Goal: Task Accomplishment & Management: Use online tool/utility

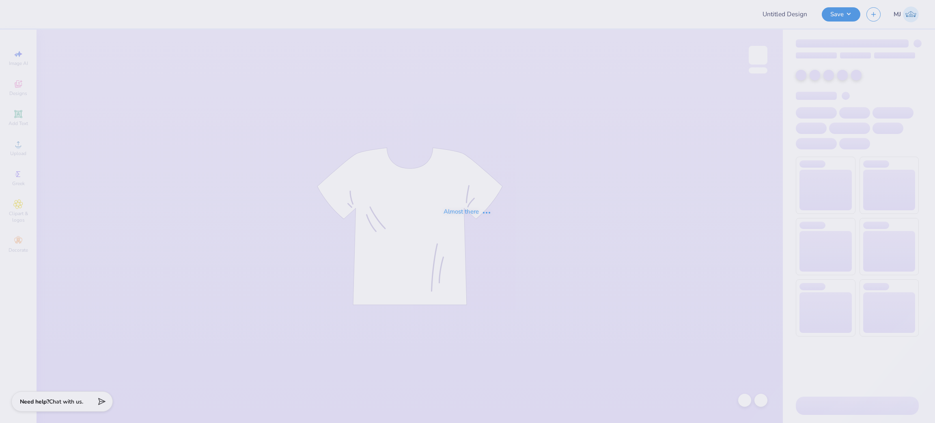
type input "Social shirts"
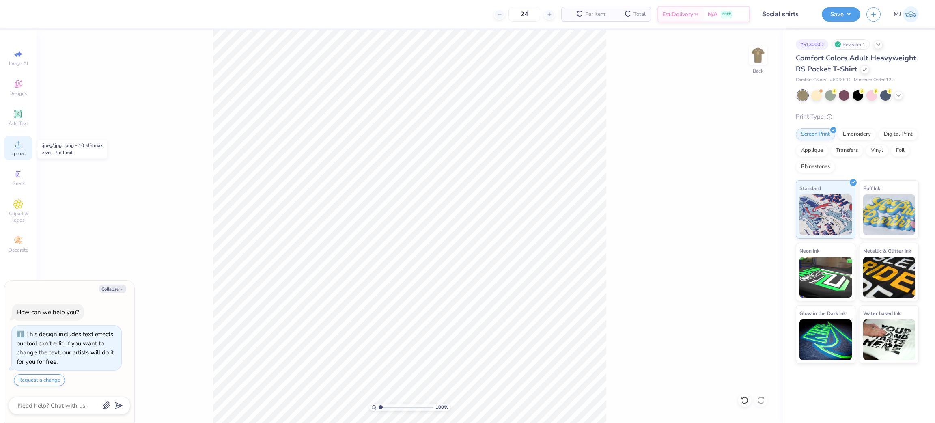
click at [28, 152] on div "Upload" at bounding box center [18, 148] width 28 height 24
type textarea "x"
type input "1.56866529723244"
type textarea "x"
type input "1.56866529723244"
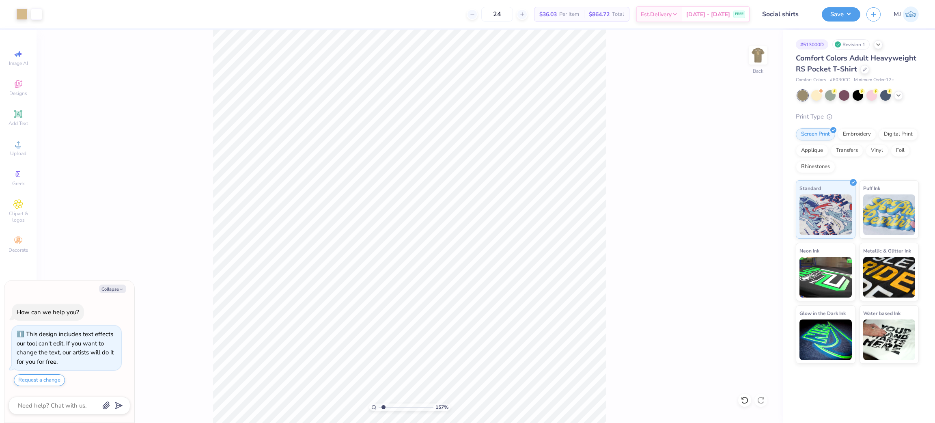
type textarea "x"
type input "1.56866529723244"
type textarea "x"
type input "1.56866529723244"
click at [20, 150] on div "Upload" at bounding box center [18, 148] width 28 height 24
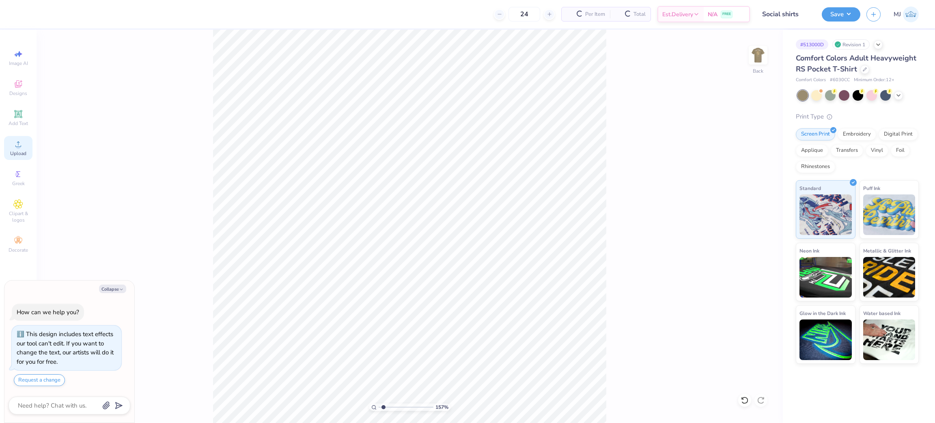
type textarea "x"
type input "1.56866529723244"
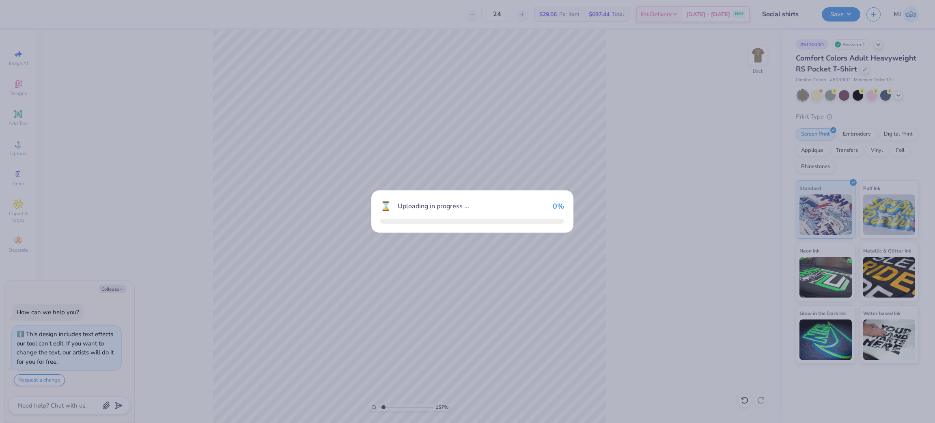
type textarea "x"
type input "1.56866529723244"
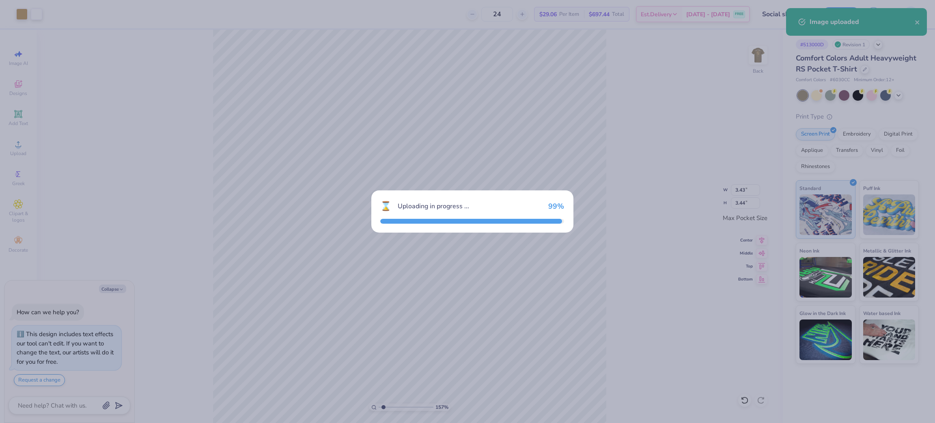
type textarea "x"
type input "1.56866529723244"
type textarea "x"
type input "1.56866529723244"
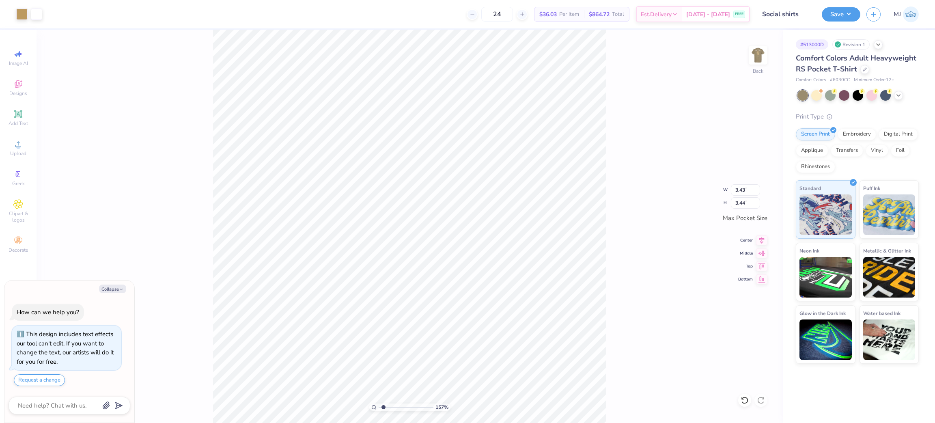
type textarea "x"
type input "1.56866529723244"
type textarea "x"
type input "1.56866529723244"
click at [26, 153] on span "Upload" at bounding box center [18, 153] width 16 height 6
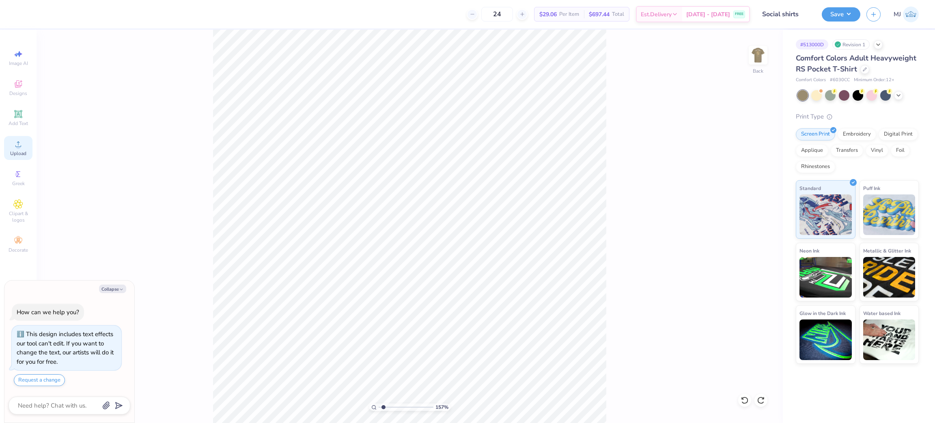
type textarea "x"
type input "1.56866529723244"
type textarea "x"
type input "1"
type textarea "x"
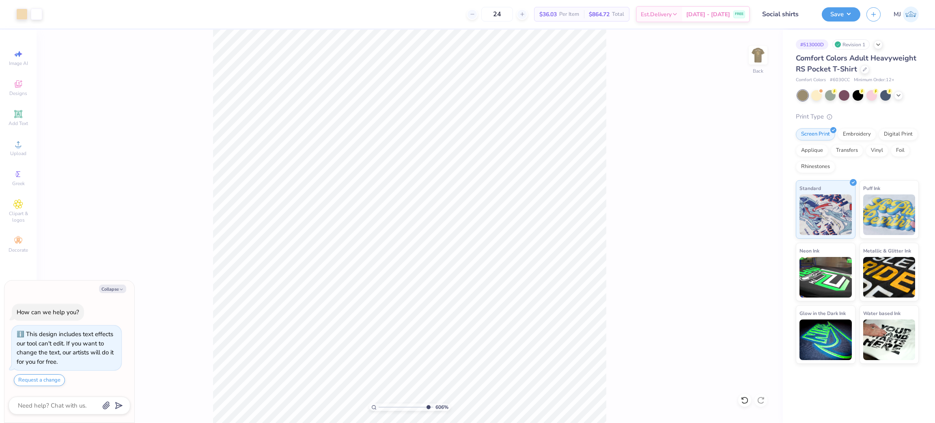
type input "10"
type textarea "x"
type input "1.42135342734865"
click at [753, 55] on img at bounding box center [758, 55] width 32 height 32
type textarea "x"
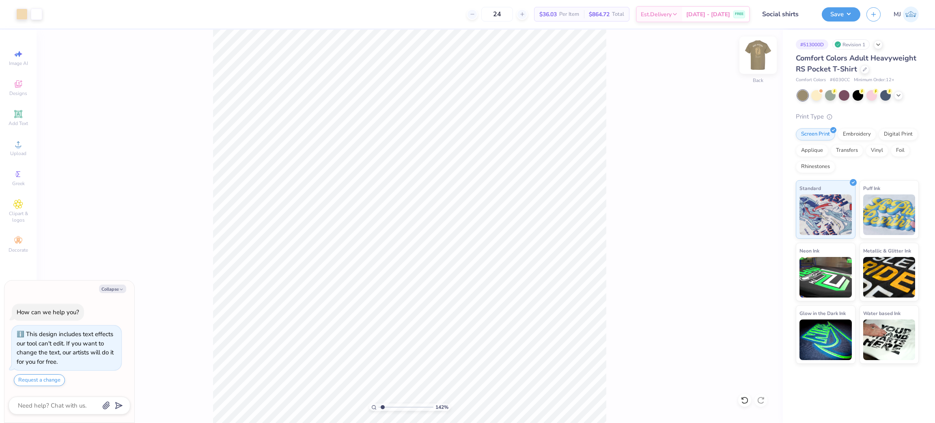
type input "1.42135342734865"
type textarea "x"
type input "1.42135342734865"
type textarea "x"
type input "1.42135342734865"
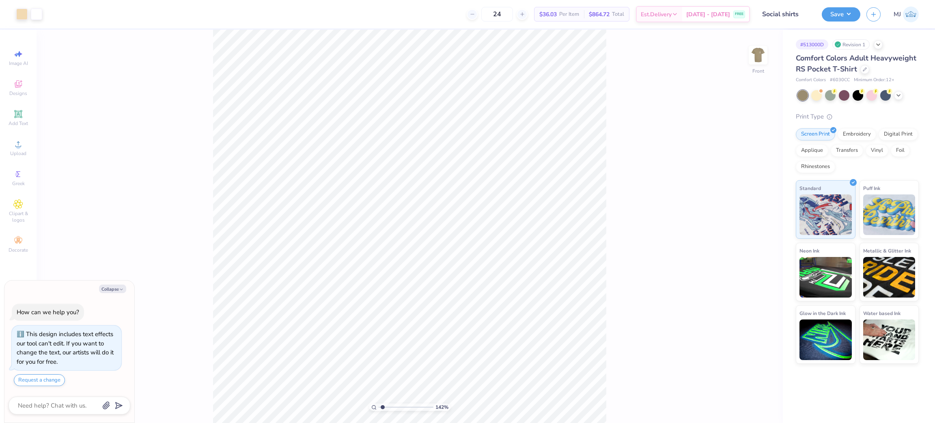
type textarea "x"
type input "1.42135342734865"
type textarea "x"
type input "1.42135342734865"
type textarea "x"
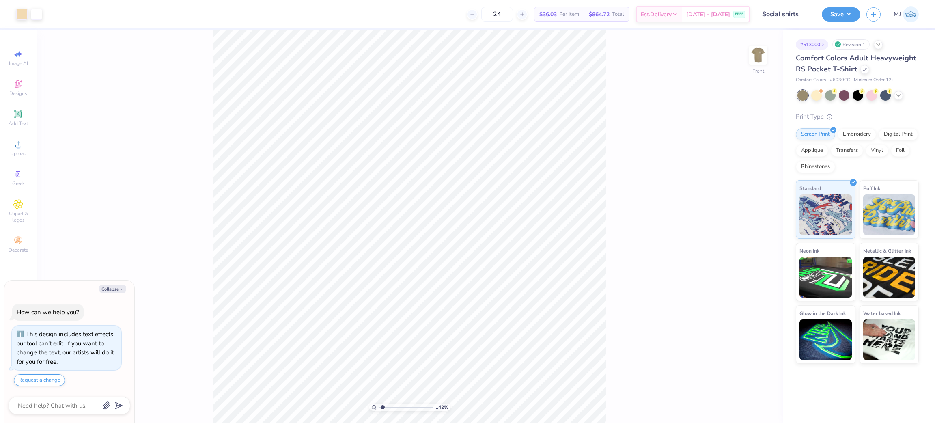
type input "1.42135342734865"
click at [168, 86] on div "142 % Front" at bounding box center [410, 226] width 746 height 393
type textarea "x"
type input "1.42135342734865"
type textarea "x"
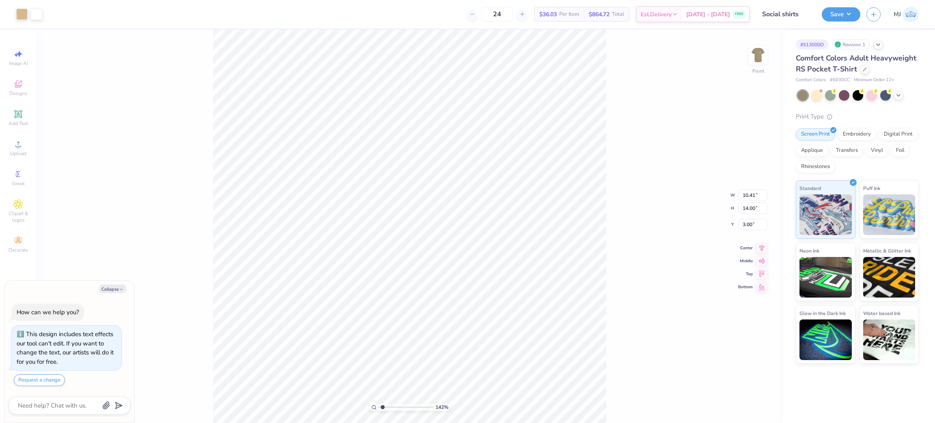
type input "1.42135342734865"
click at [12, 151] on span "Upload" at bounding box center [18, 153] width 16 height 6
type textarea "x"
type input "1.42135342734865"
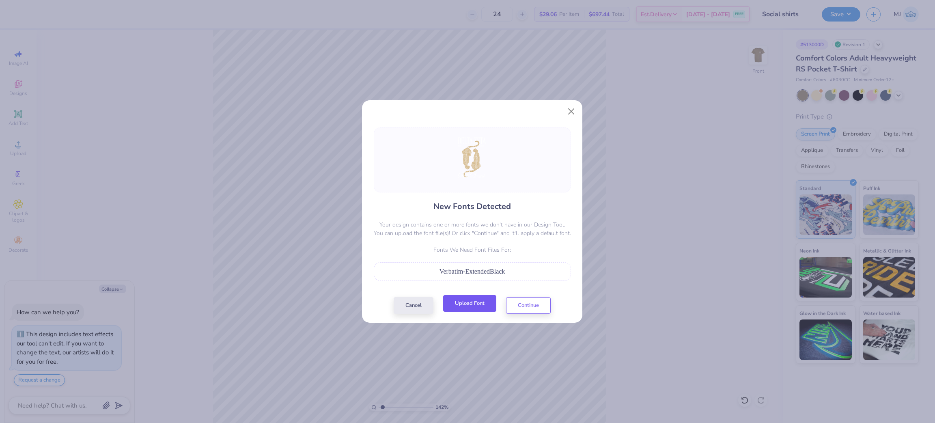
click at [465, 308] on button "Upload Font" at bounding box center [469, 303] width 53 height 17
click at [468, 296] on button "Upload Font" at bounding box center [469, 303] width 53 height 17
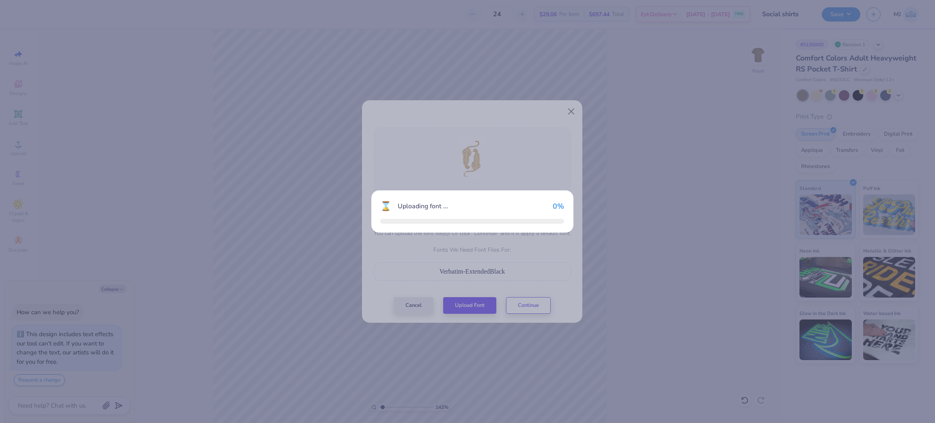
type textarea "x"
type input "1.42135342734865"
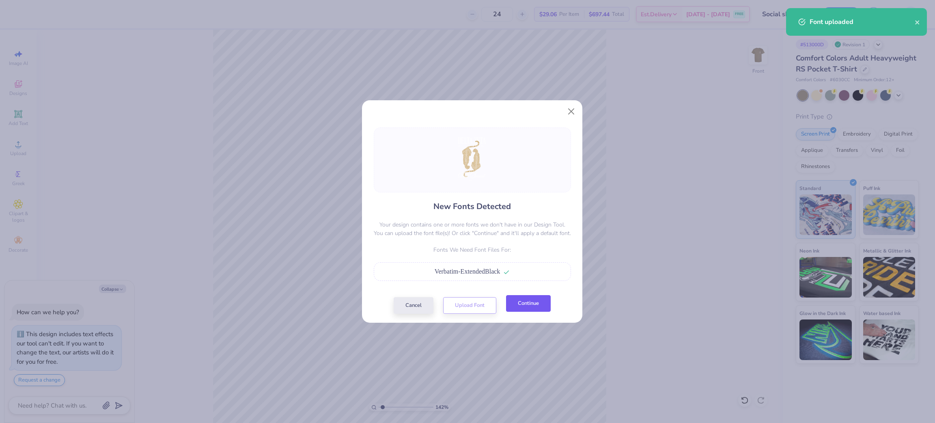
click at [525, 306] on button "Continue" at bounding box center [528, 303] width 45 height 17
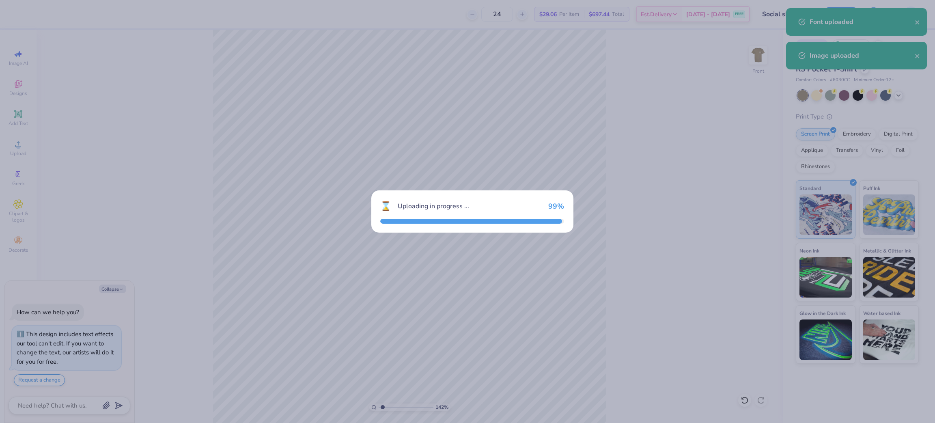
type textarea "x"
type input "1.42135342734865"
type textarea "x"
type input "1.42135342734865"
type textarea "x"
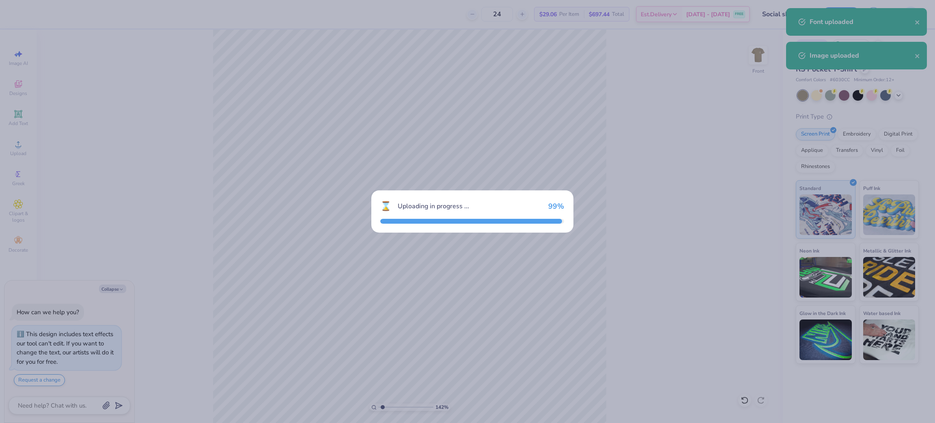
type input "1.42135342734865"
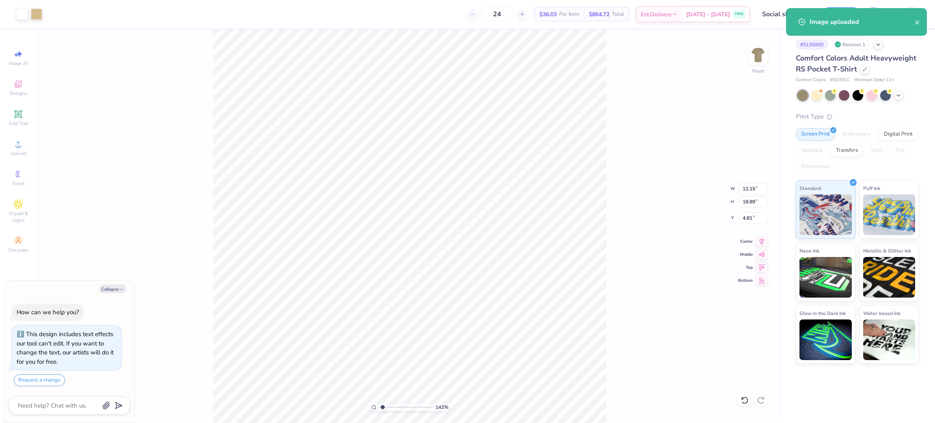
type textarea "x"
type input "1.42135342734865"
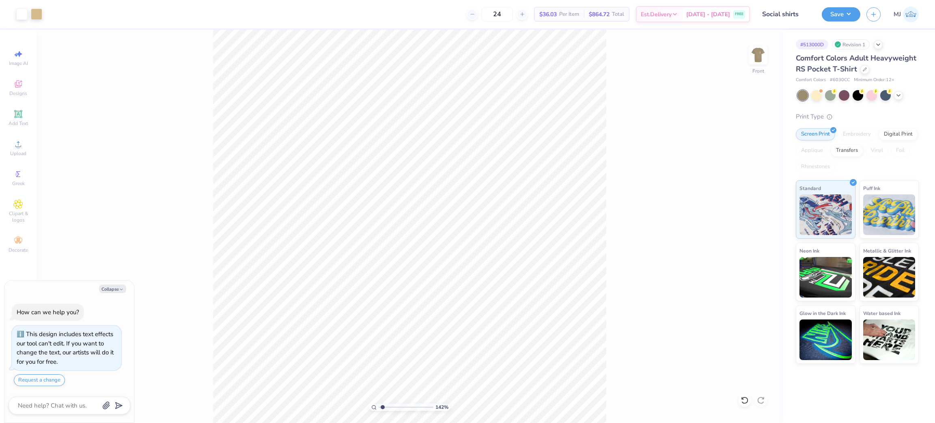
type textarea "x"
type input "1.22327843045541"
click at [177, 77] on div "122 % Front" at bounding box center [410, 226] width 746 height 393
type textarea "x"
type input "1"
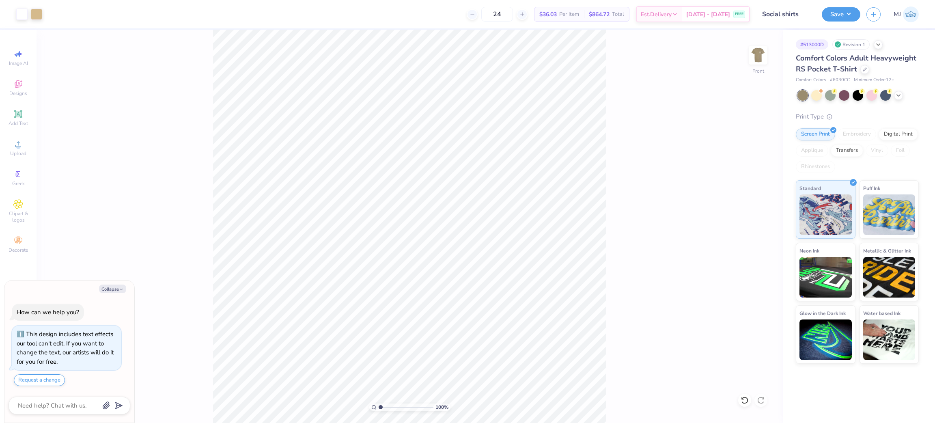
type textarea "x"
type input "1"
click at [400, 270] on li "Group" at bounding box center [398, 269] width 64 height 16
type textarea "x"
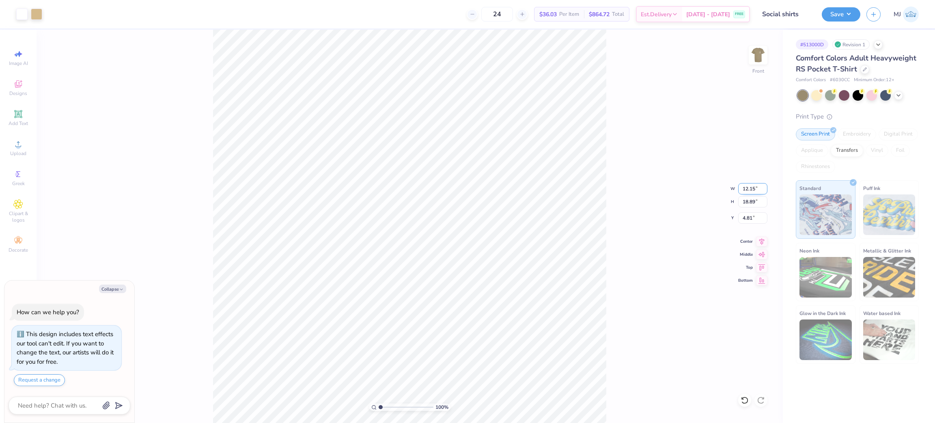
click at [747, 186] on input "12.15" at bounding box center [752, 188] width 29 height 11
click at [748, 186] on input "12.15" at bounding box center [752, 188] width 29 height 11
click at [746, 203] on input "18.89" at bounding box center [752, 201] width 29 height 11
type input "15"
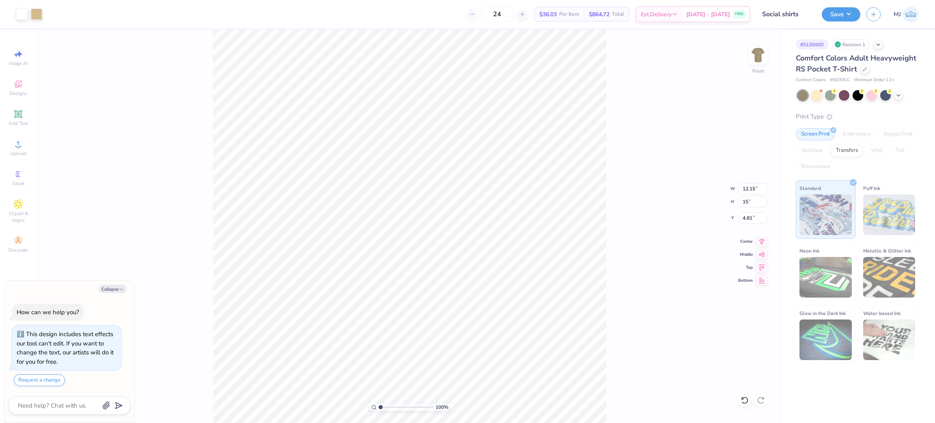
type textarea "x"
click at [745, 204] on input "15" at bounding box center [752, 201] width 29 height 11
type input "15"
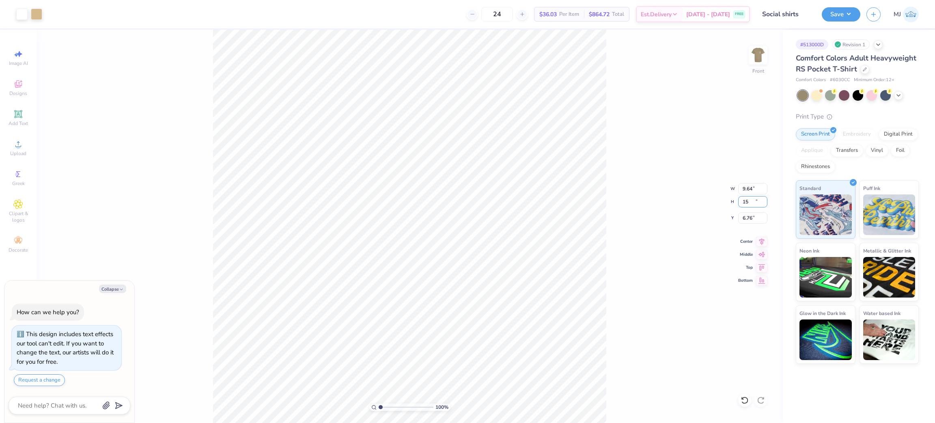
type textarea "x"
type input "9.64"
type input "15.00"
click at [744, 217] on input "6.76" at bounding box center [752, 217] width 29 height 11
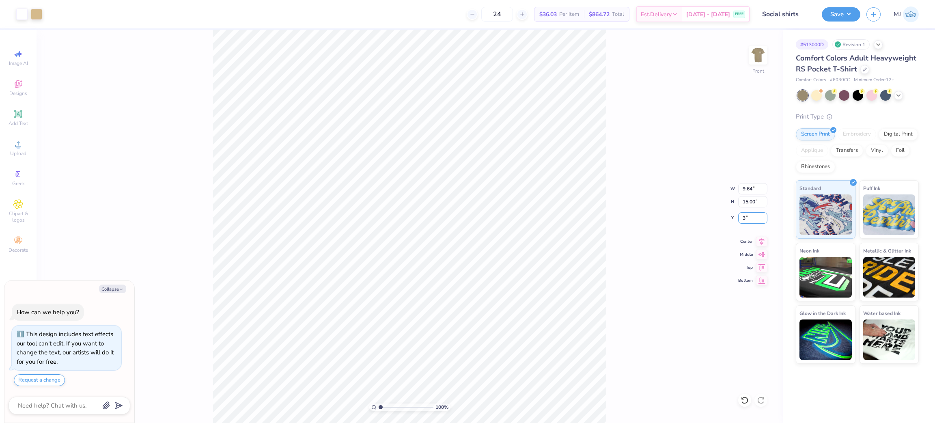
type input "3"
type textarea "x"
type input "3.00"
click at [671, 224] on div "100 % Front W 9.64 9.64 " H 15.00 15.00 " Y 3.00 3.00 " Center Middle Top Bottom" at bounding box center [410, 226] width 746 height 393
type textarea "x"
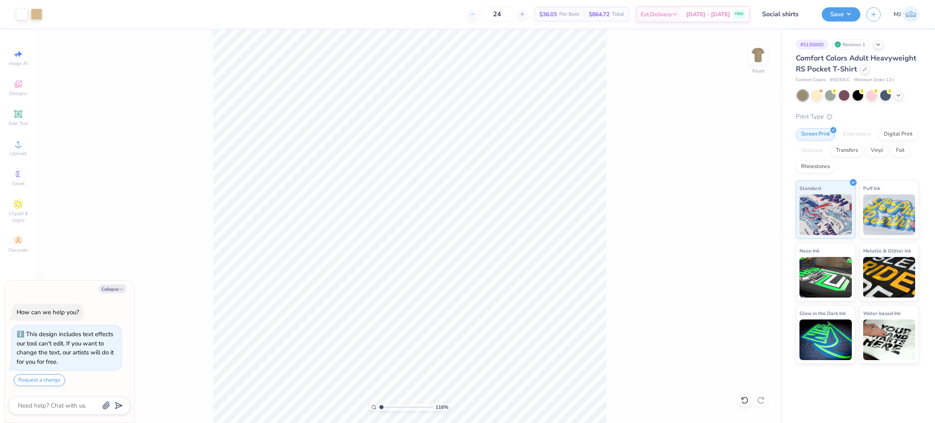
type input "1"
type textarea "x"
type input "1.16192143338904"
type textarea "x"
type input "1.16192143338904"
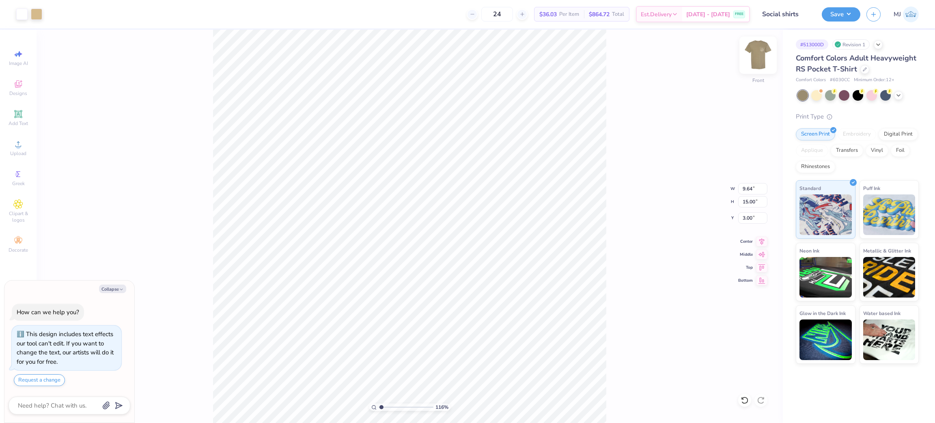
click at [756, 55] on img at bounding box center [758, 55] width 32 height 32
type textarea "x"
type input "1.16192143338904"
type textarea "x"
type input "1.16192143338904"
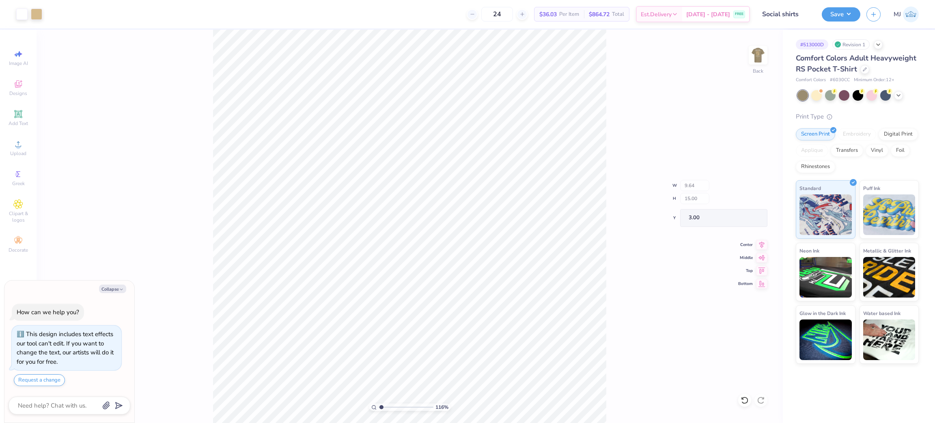
type textarea "x"
type input "1.16192143338904"
type textarea "x"
type input "1.16192143338904"
click at [752, 52] on img at bounding box center [758, 55] width 32 height 32
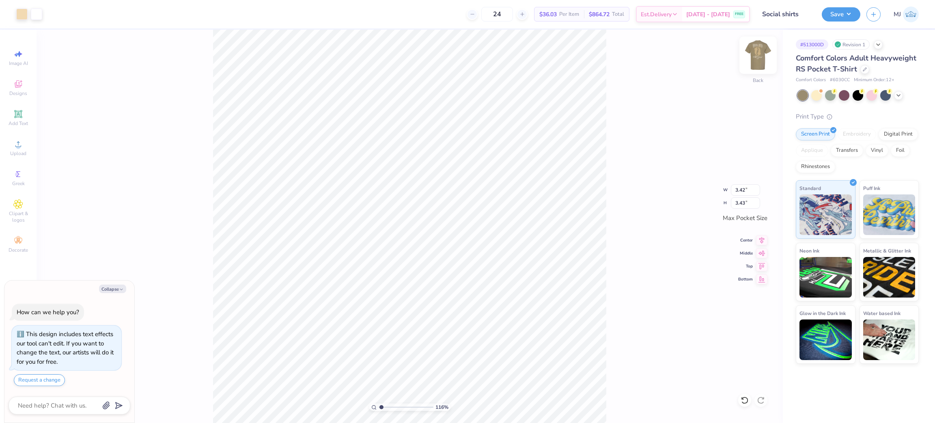
type textarea "x"
type input "1.16192143338904"
type textarea "x"
type input "1.16192143338904"
type textarea "x"
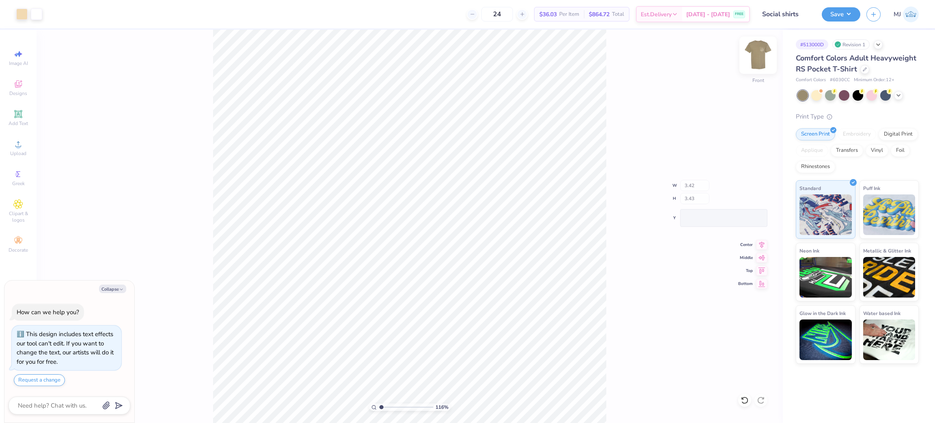
type input "1.16192143338904"
type textarea "x"
type input "1.16192143338904"
type textarea "x"
type input "1.16192143338904"
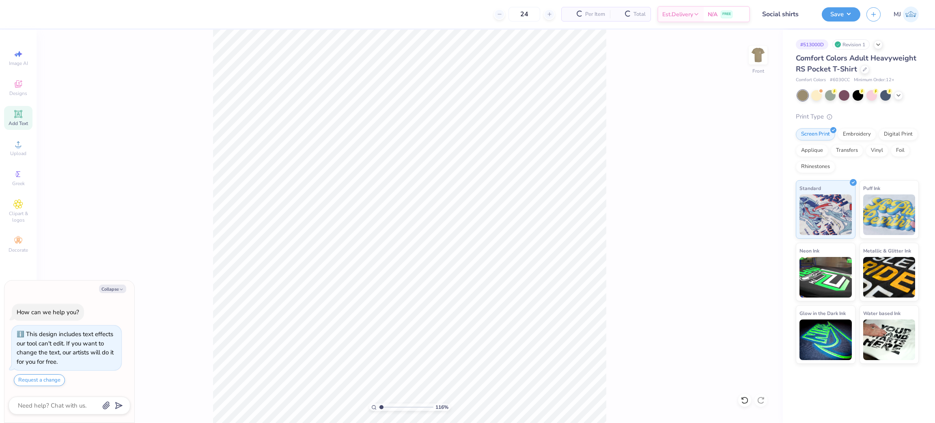
click at [19, 120] on div "Add Text" at bounding box center [18, 118] width 28 height 24
type textarea "x"
type input "1.16192143338904"
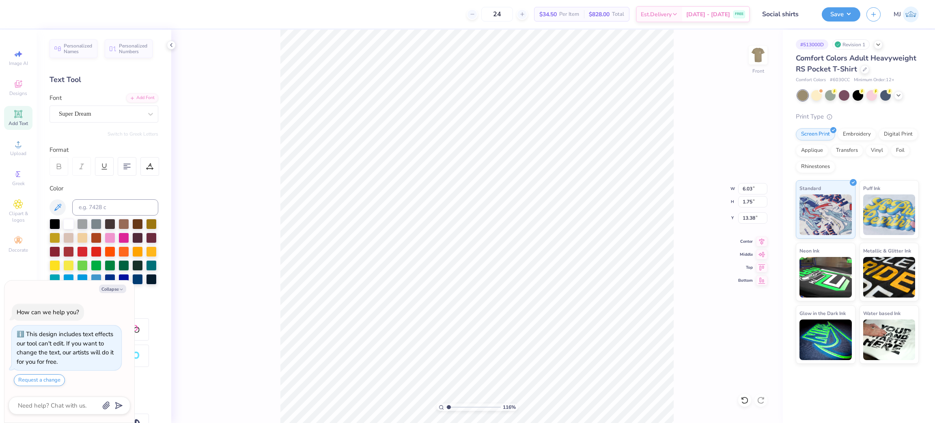
type textarea "x"
type input "1.16192143338904"
click at [19, 153] on span "Upload" at bounding box center [18, 153] width 16 height 6
type textarea "x"
type input "1.16192143338904"
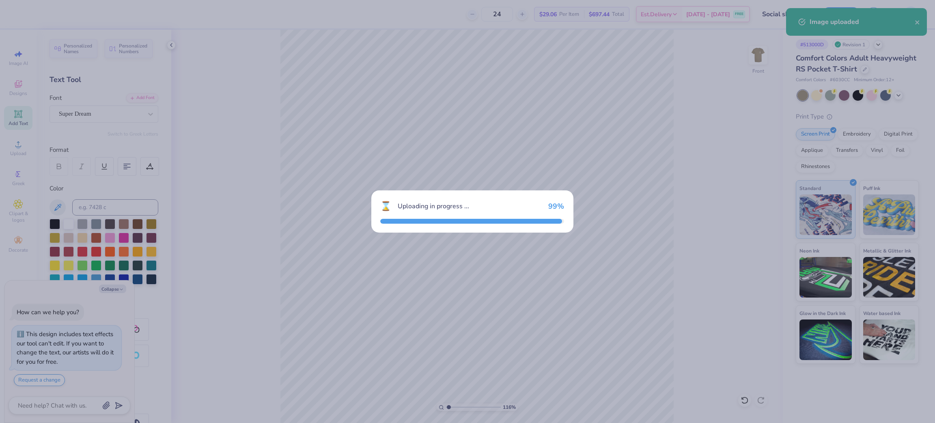
type textarea "x"
type input "1.16192143338904"
type textarea "x"
type input "1.16192143338904"
type textarea "x"
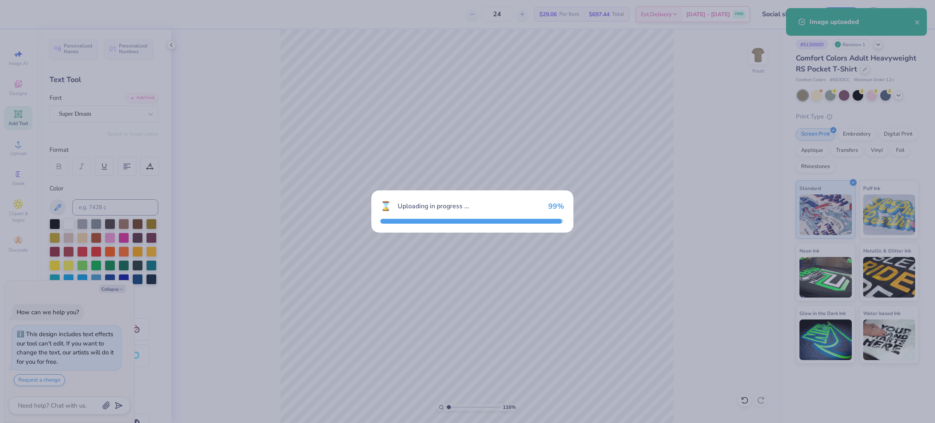
type input "1.16192143338904"
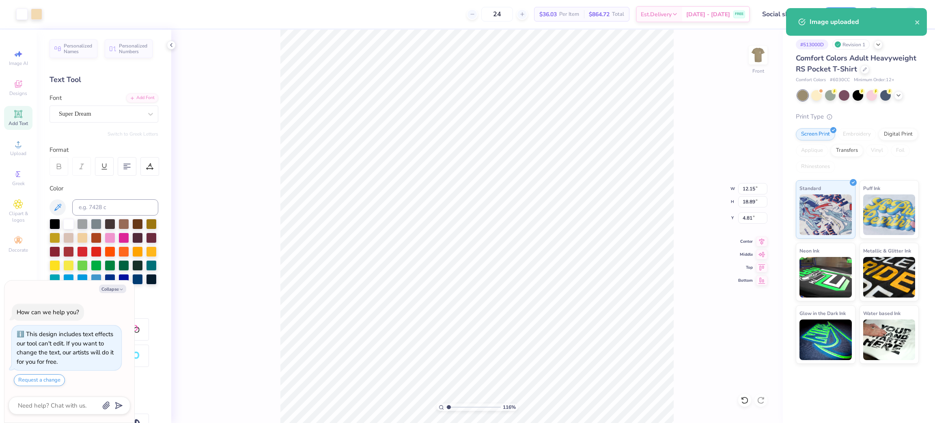
type textarea "x"
type input "1.16192143338904"
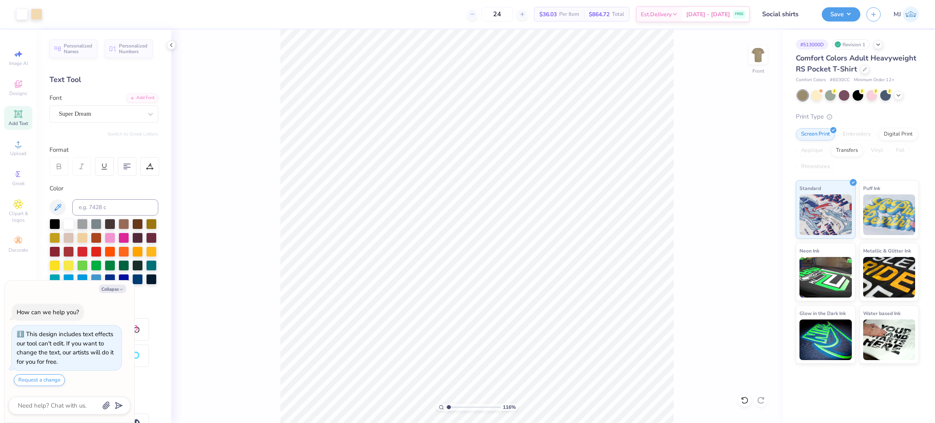
type textarea "x"
type input "1.16192143338904"
type textarea "x"
type input "1.16192143338904"
type textarea "x"
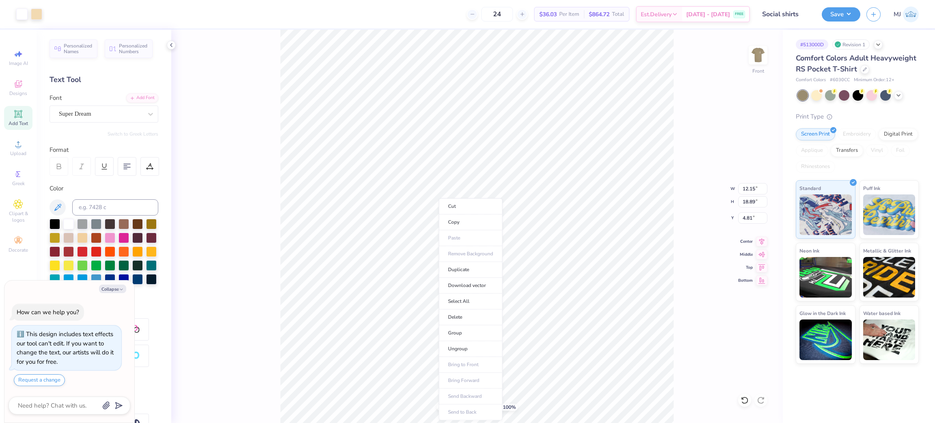
type input "1"
click at [479, 338] on li "Group" at bounding box center [471, 333] width 64 height 16
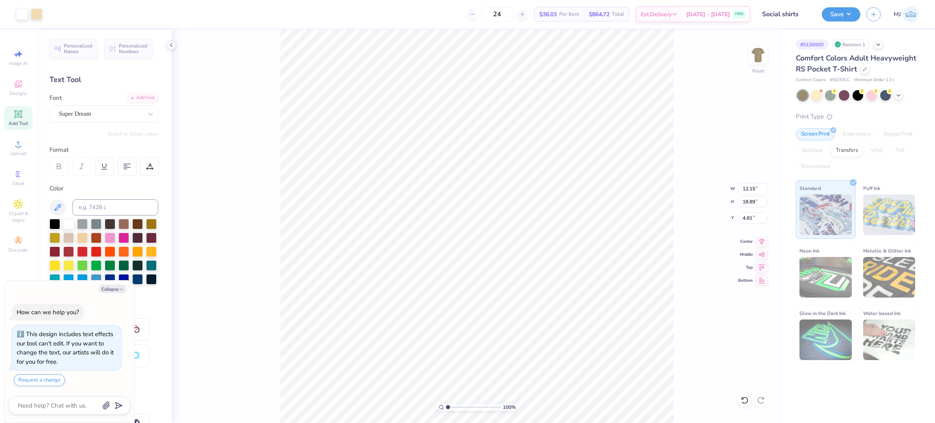
type textarea "x"
click at [746, 203] on input "18.89" at bounding box center [752, 201] width 29 height 11
type input "15"
click at [746, 219] on input "4.81" at bounding box center [752, 217] width 29 height 11
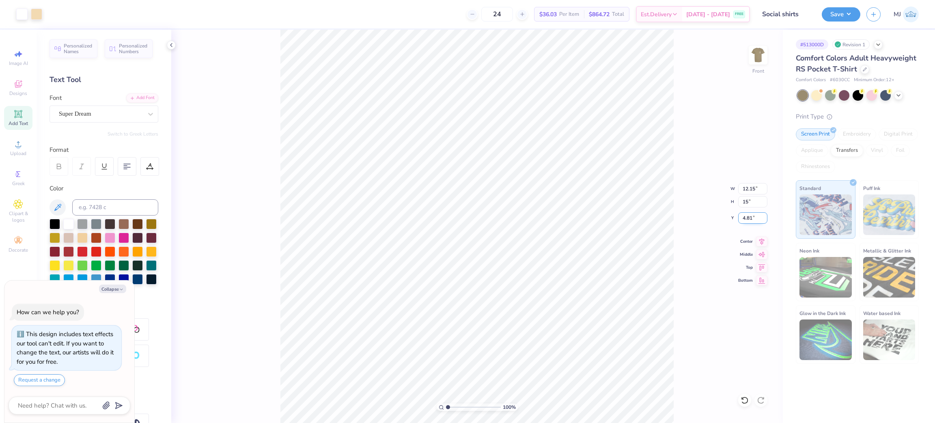
click at [746, 219] on input "4.81" at bounding box center [752, 217] width 29 height 11
type textarea "x"
type input "9.64"
type input "15.00"
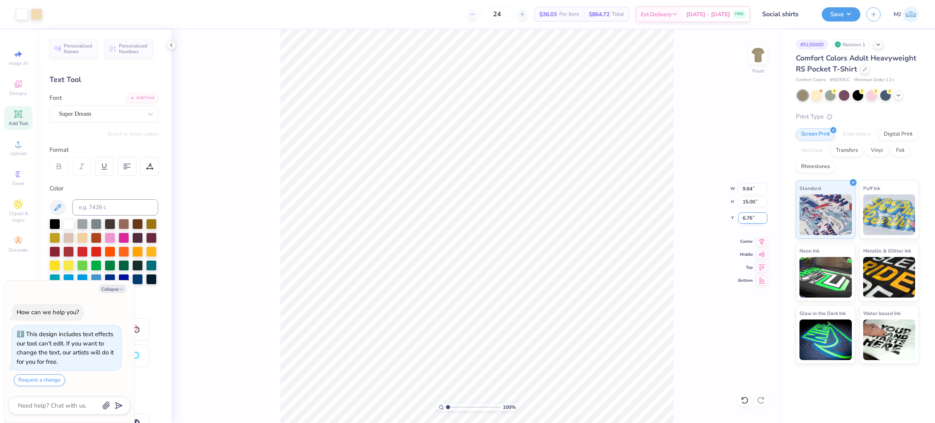
click at [746, 219] on input "6.76" at bounding box center [752, 217] width 29 height 11
type input "3"
type textarea "x"
type input "3.00"
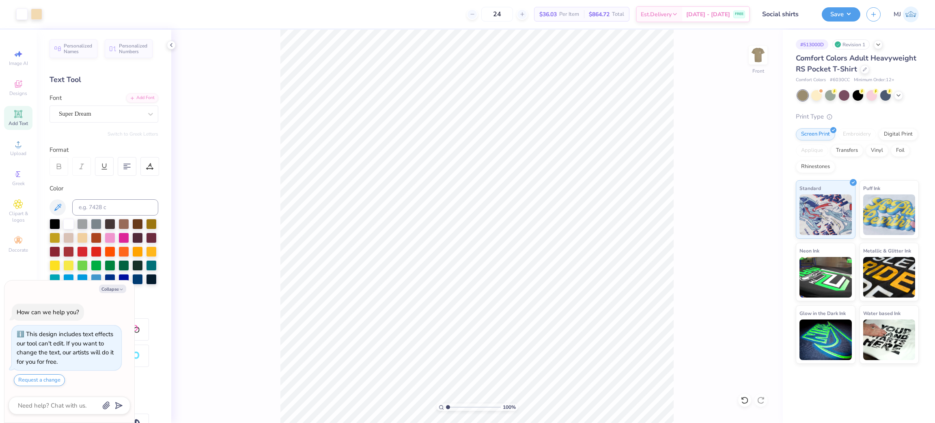
type textarea "x"
type input "1.16192143338904"
type textarea "x"
type input "1.16192143338904"
click at [758, 57] on img at bounding box center [758, 55] width 32 height 32
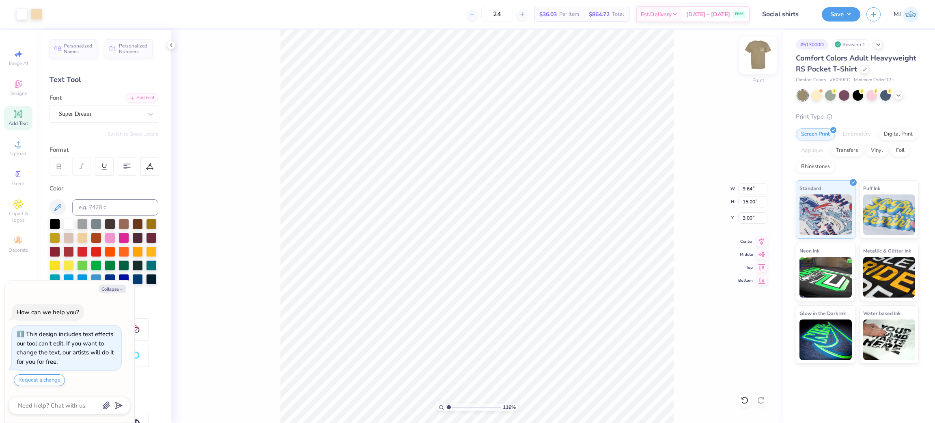
type textarea "x"
type input "1.16192143338904"
type textarea "x"
type input "1.16192143338904"
type textarea "x"
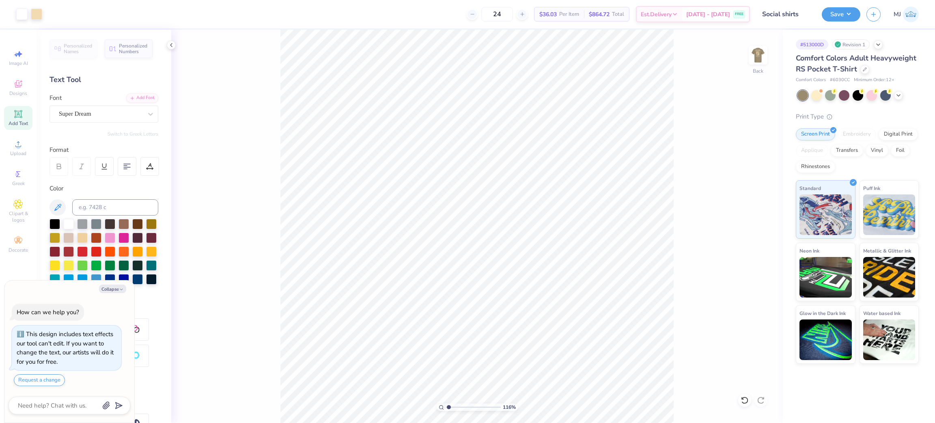
type input "1.16192143338904"
type textarea "x"
type input "1.16192143338904"
type textarea "x"
type input "1.16192143338904"
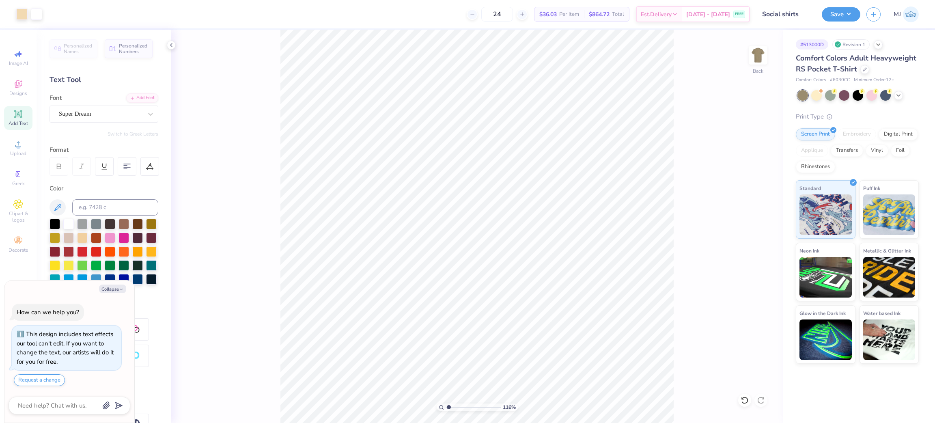
type textarea "x"
type input "1.16192143338904"
type textarea "x"
type input "1.16192143338904"
click at [740, 189] on input "3.42" at bounding box center [745, 189] width 29 height 11
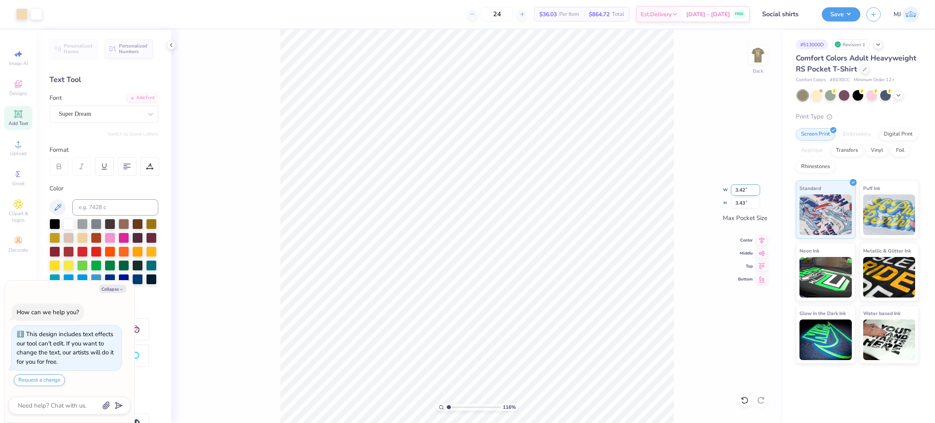
click at [740, 189] on input "3.42" at bounding box center [745, 189] width 29 height 11
type input "2"
type input "3.5"
type textarea "x"
type input "1.16192143338904"
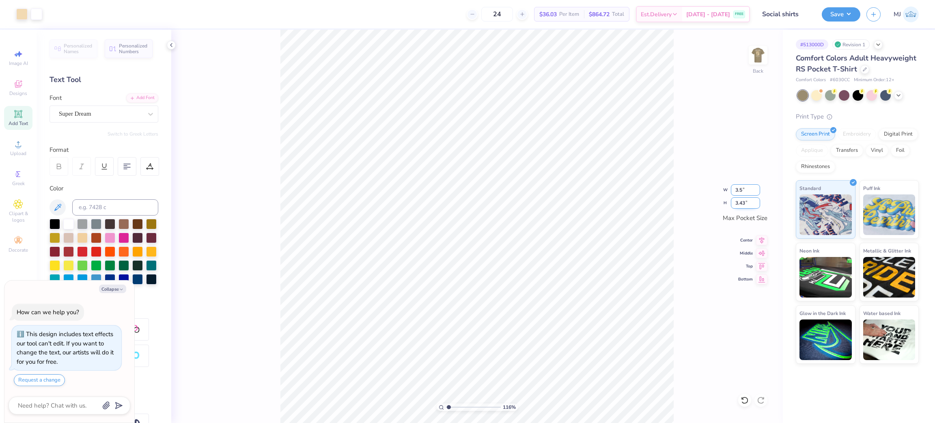
type input "3.49"
type input "3.50"
click at [685, 206] on div "116 % Back W 3.49 3.49 " H 3.50 3.50 " Max Pocket Size Center Middle Top Bottom" at bounding box center [476, 226] width 611 height 393
type textarea "x"
type input "1.16192143338904"
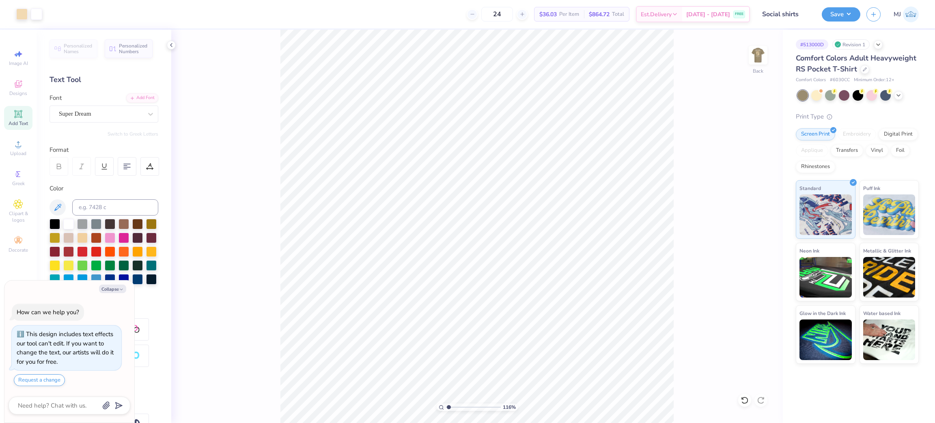
type textarea "x"
type input "1.16192143338904"
click at [846, 12] on button "Save" at bounding box center [841, 13] width 39 height 14
type textarea "x"
type input "1.16192143338904"
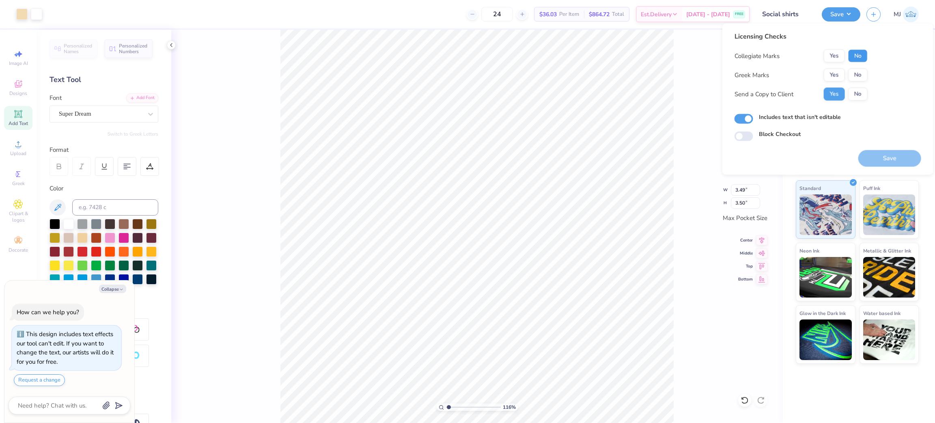
click at [856, 56] on button "No" at bounding box center [857, 56] width 19 height 13
click at [830, 73] on button "Yes" at bounding box center [834, 75] width 21 height 13
type textarea "x"
type input "1.16192143338904"
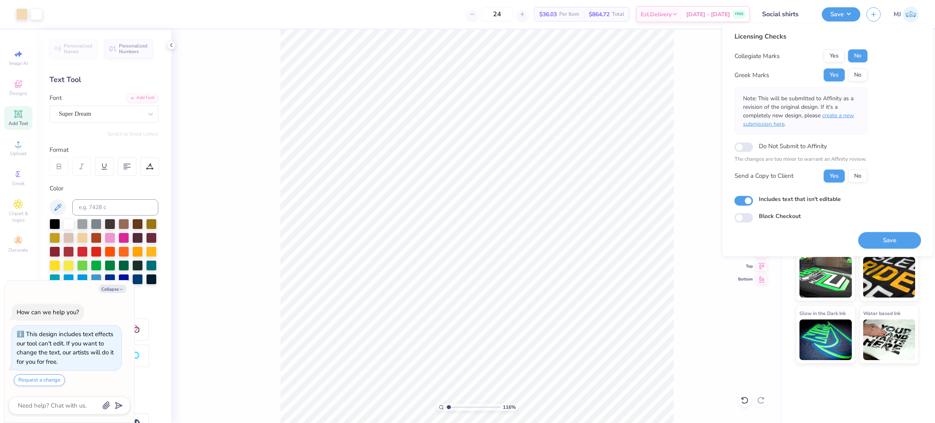
click at [832, 112] on span "create a new submission here" at bounding box center [798, 120] width 111 height 16
type textarea "x"
type input "1.16192143338904"
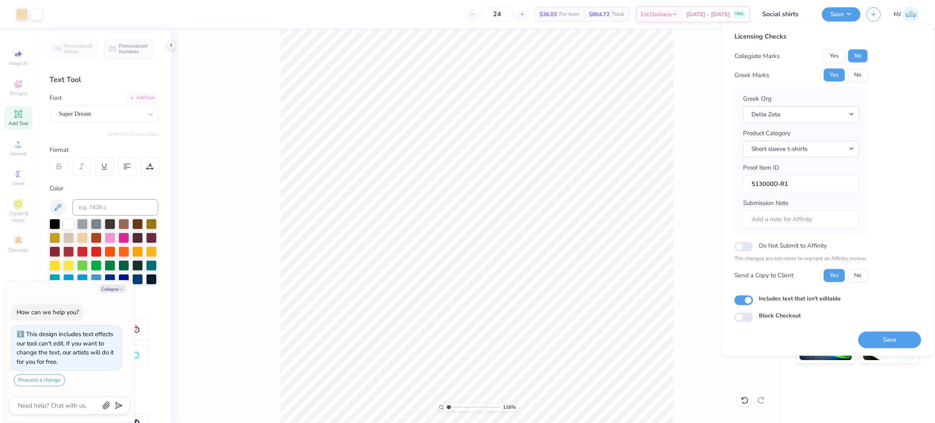
type textarea "x"
type input "1.16192143338904"
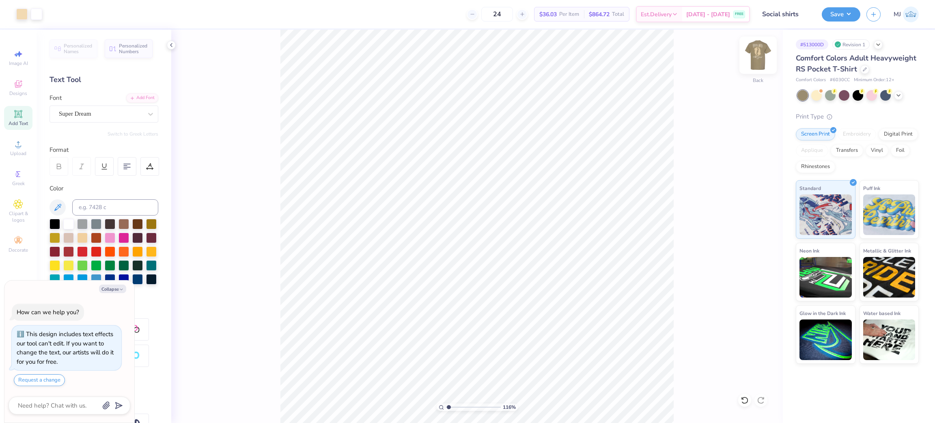
click at [756, 58] on img at bounding box center [758, 55] width 32 height 32
type textarea "x"
type input "1.16192143338904"
type textarea "x"
type input "1.16192143338904"
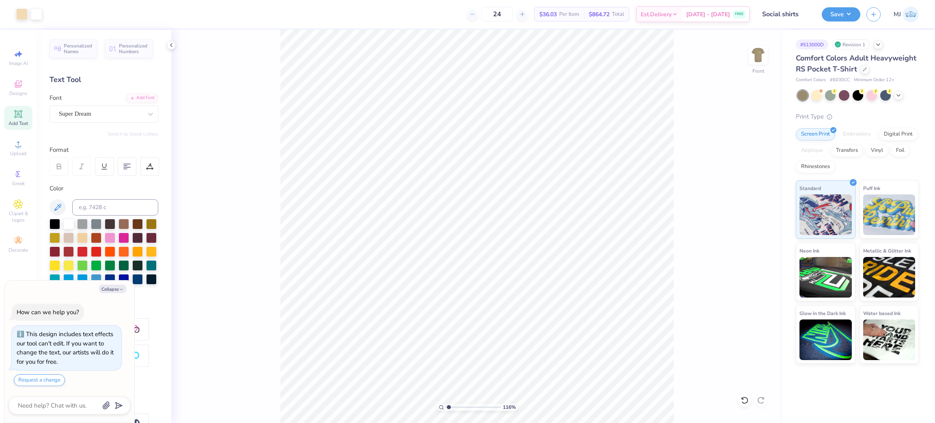
type textarea "x"
type input "1.16192143338904"
type textarea "x"
type input "1.16192143338904"
type textarea "x"
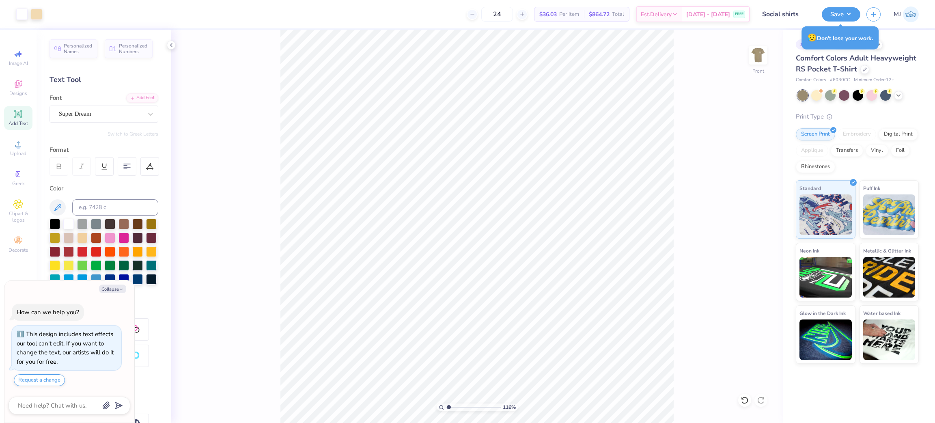
type input "1.16192143338904"
type textarea "x"
type input "1.16192143338904"
type textarea "x"
type input "1.16192143338904"
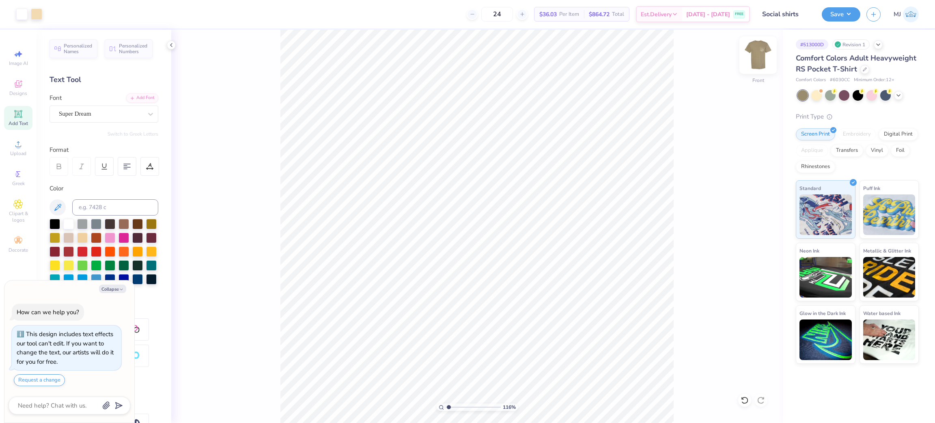
click at [758, 57] on img at bounding box center [758, 55] width 32 height 32
type textarea "x"
type input "1.16192143338904"
type textarea "x"
type input "1.16192143338904"
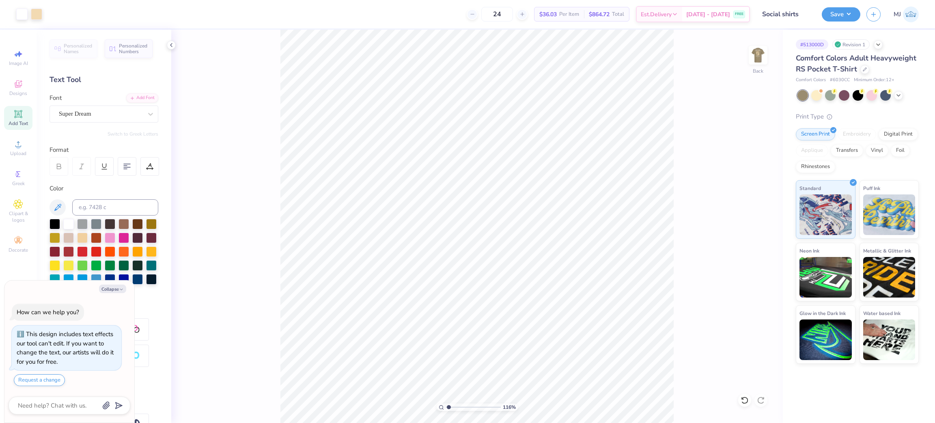
type textarea "x"
type input "1.16192143338904"
type textarea "x"
type input "1.16192143338904"
type textarea "x"
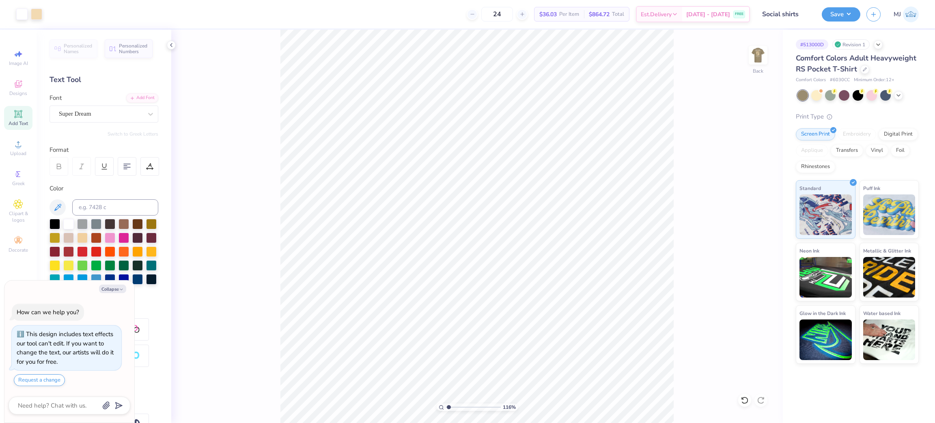
type input "1.16192143338904"
type textarea "x"
type input "1.16192143338904"
type textarea "x"
type input "1.16192143338904"
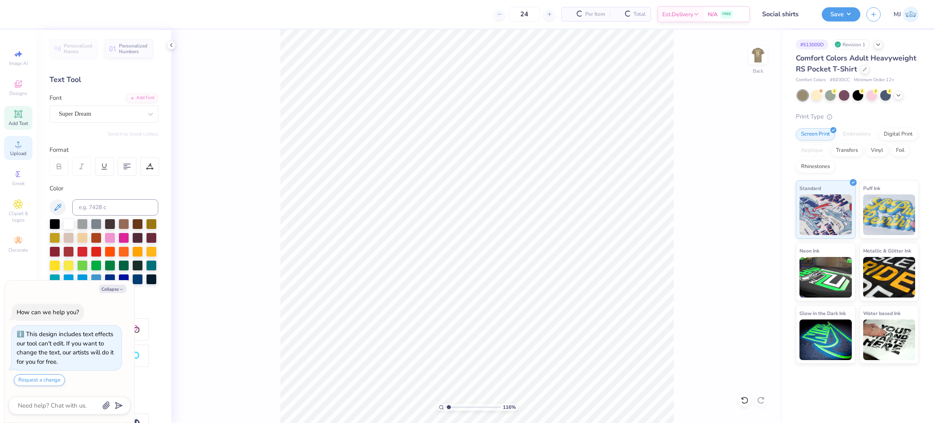
click at [18, 150] on div "Upload" at bounding box center [18, 148] width 28 height 24
type textarea "x"
type input "1.16192143338904"
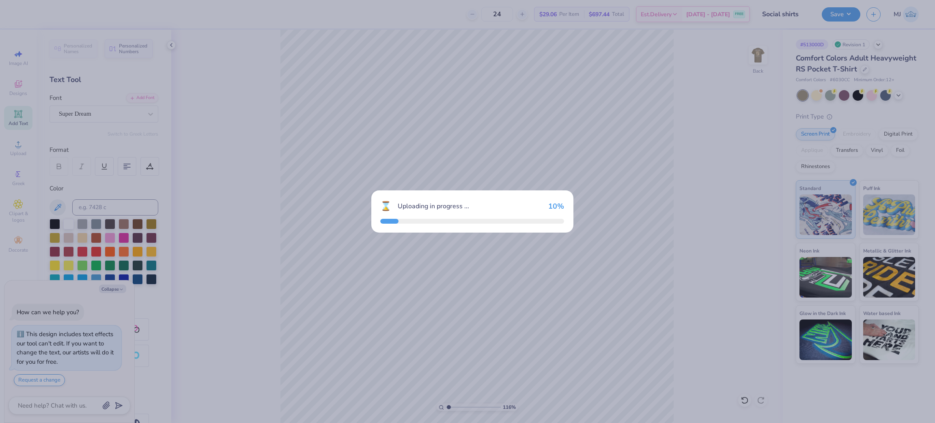
type textarea "x"
type input "1.16192143338904"
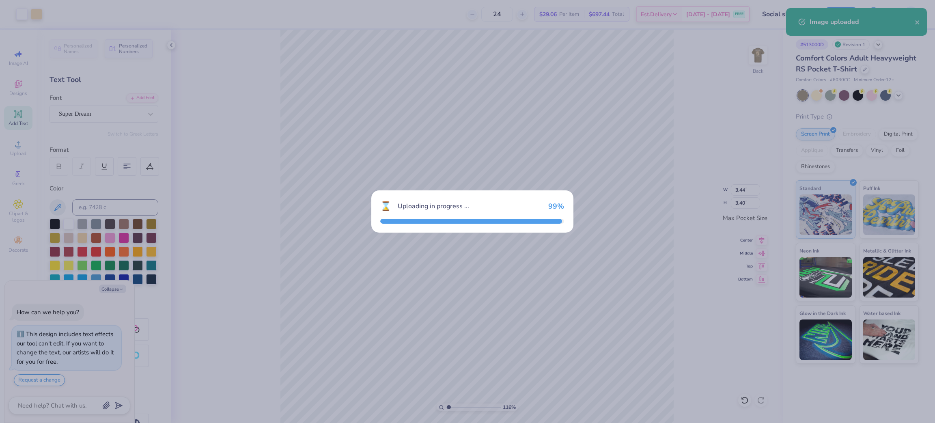
type textarea "x"
type input "1.16192143338904"
type textarea "x"
type input "1.16192143338904"
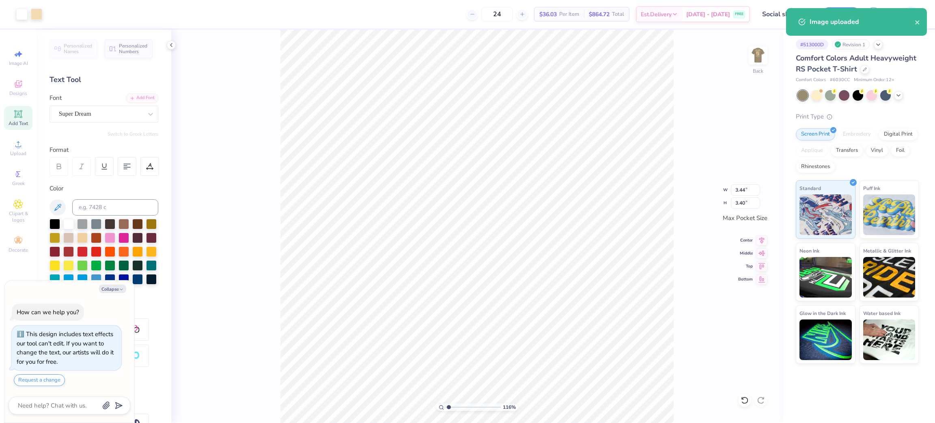
type textarea "x"
type input "1.16192143338904"
type textarea "x"
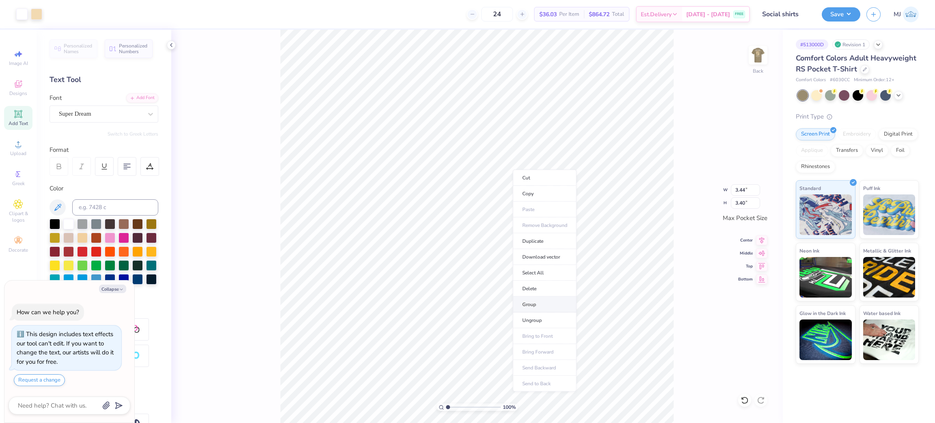
click at [547, 307] on li "Group" at bounding box center [545, 305] width 64 height 16
click at [740, 199] on input "3.40" at bounding box center [745, 202] width 29 height 11
click at [736, 187] on input "3.44" at bounding box center [745, 189] width 29 height 11
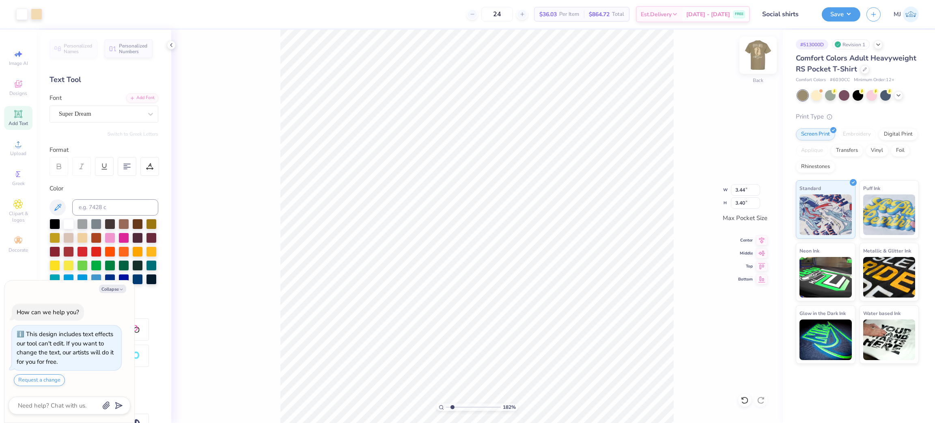
click at [758, 60] on img at bounding box center [758, 55] width 32 height 32
click at [759, 55] on img at bounding box center [758, 55] width 16 height 16
